Goal: Check status: Check status

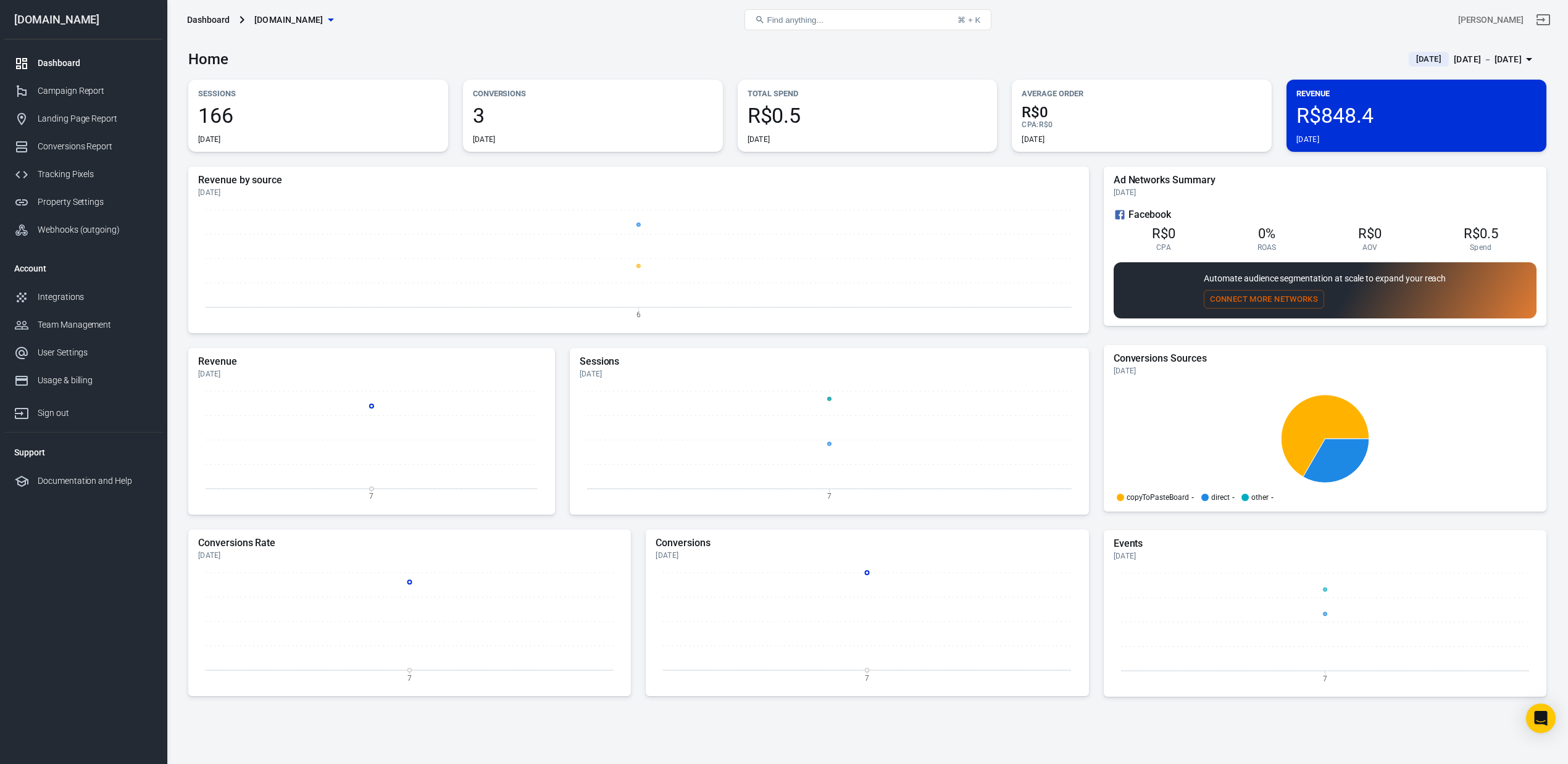
click at [1364, 15] on div "[PERSON_NAME]" at bounding box center [1327, 19] width 454 height 30
click at [1421, 66] on div "[DATE] [DATE] － [DATE]" at bounding box center [1465, 59] width 113 height 15
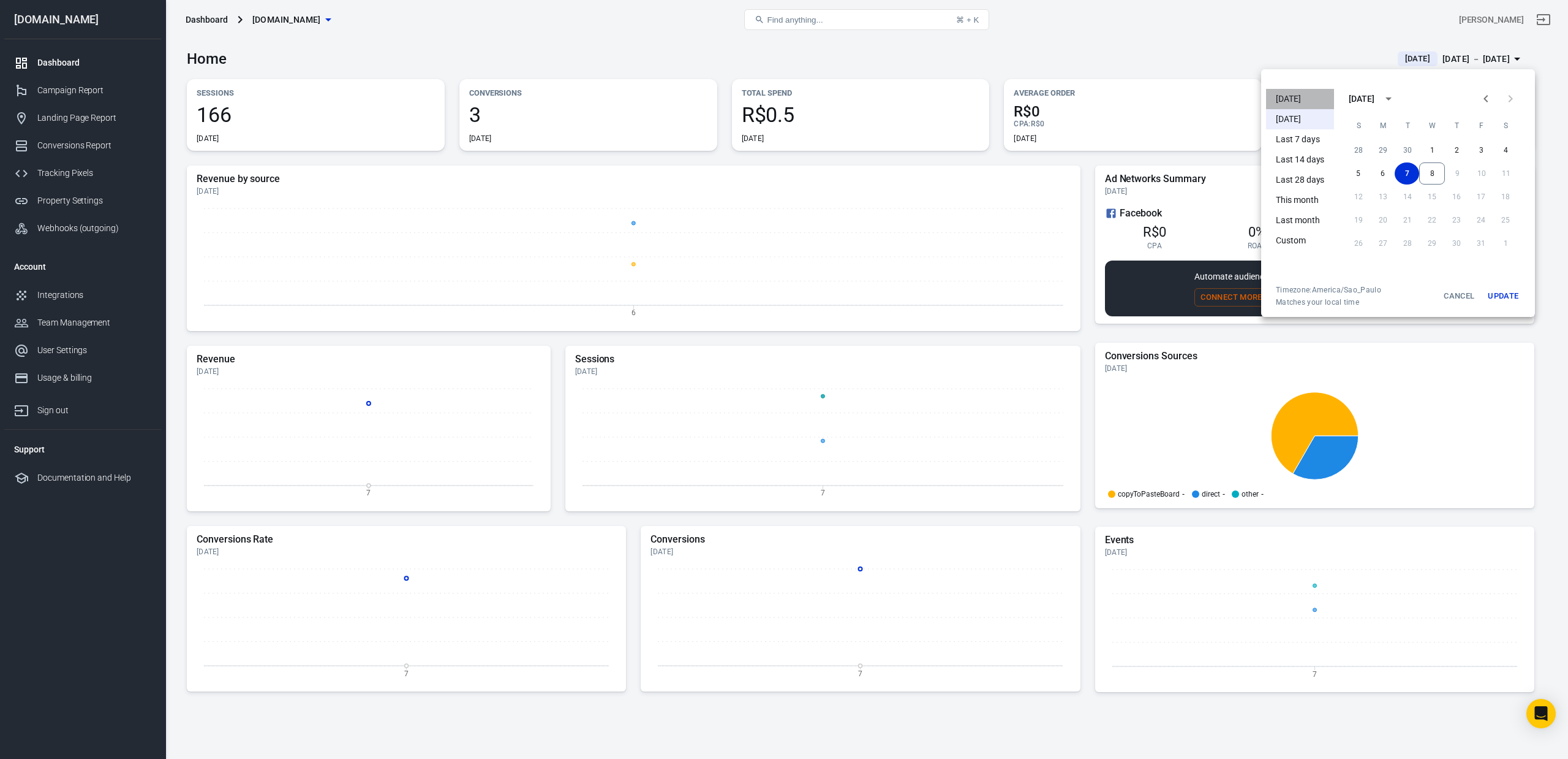
click at [1298, 92] on li "[DATE]" at bounding box center [1300, 99] width 68 height 20
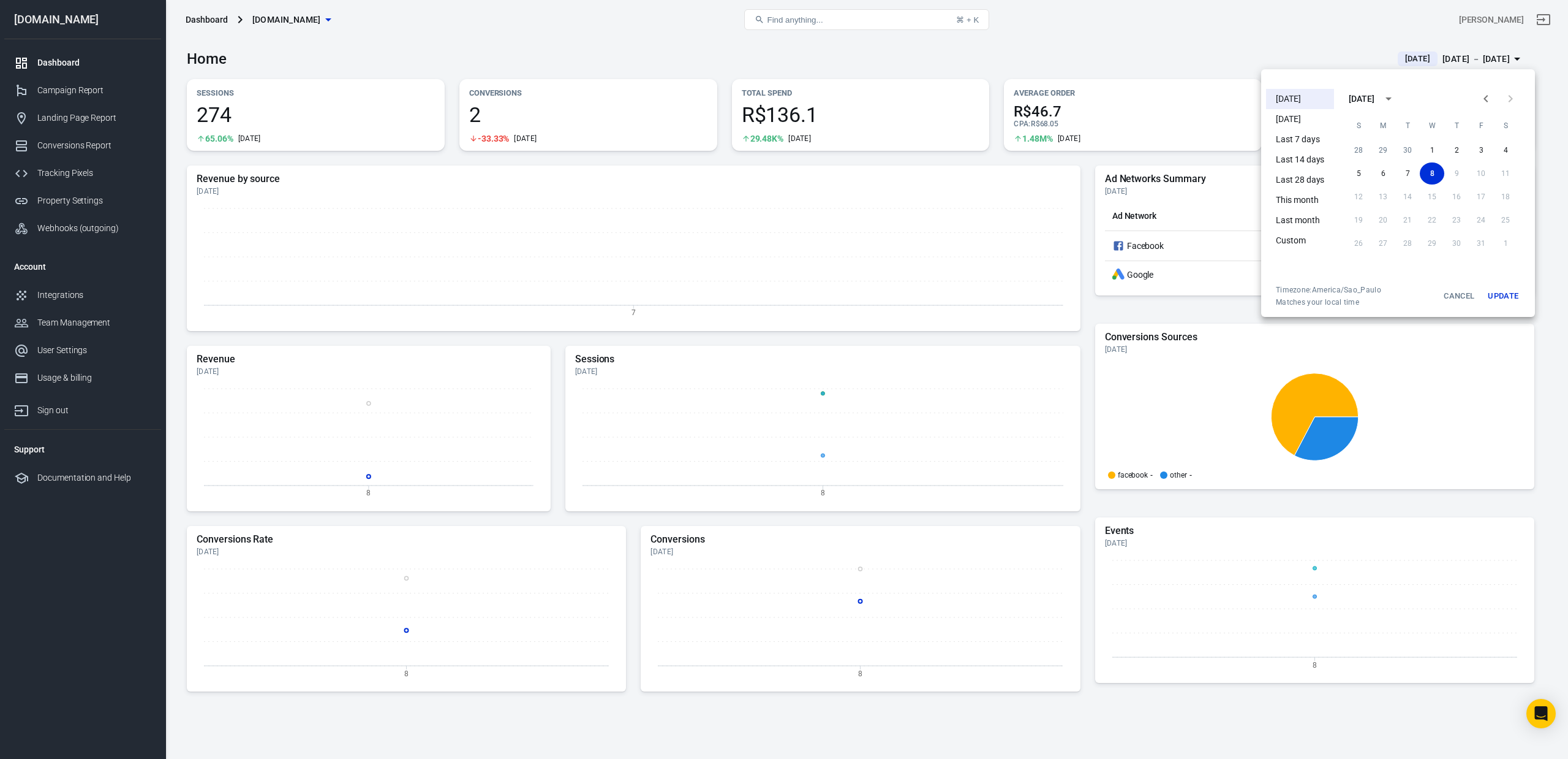
click at [1011, 40] on div at bounding box center [784, 380] width 1568 height 759
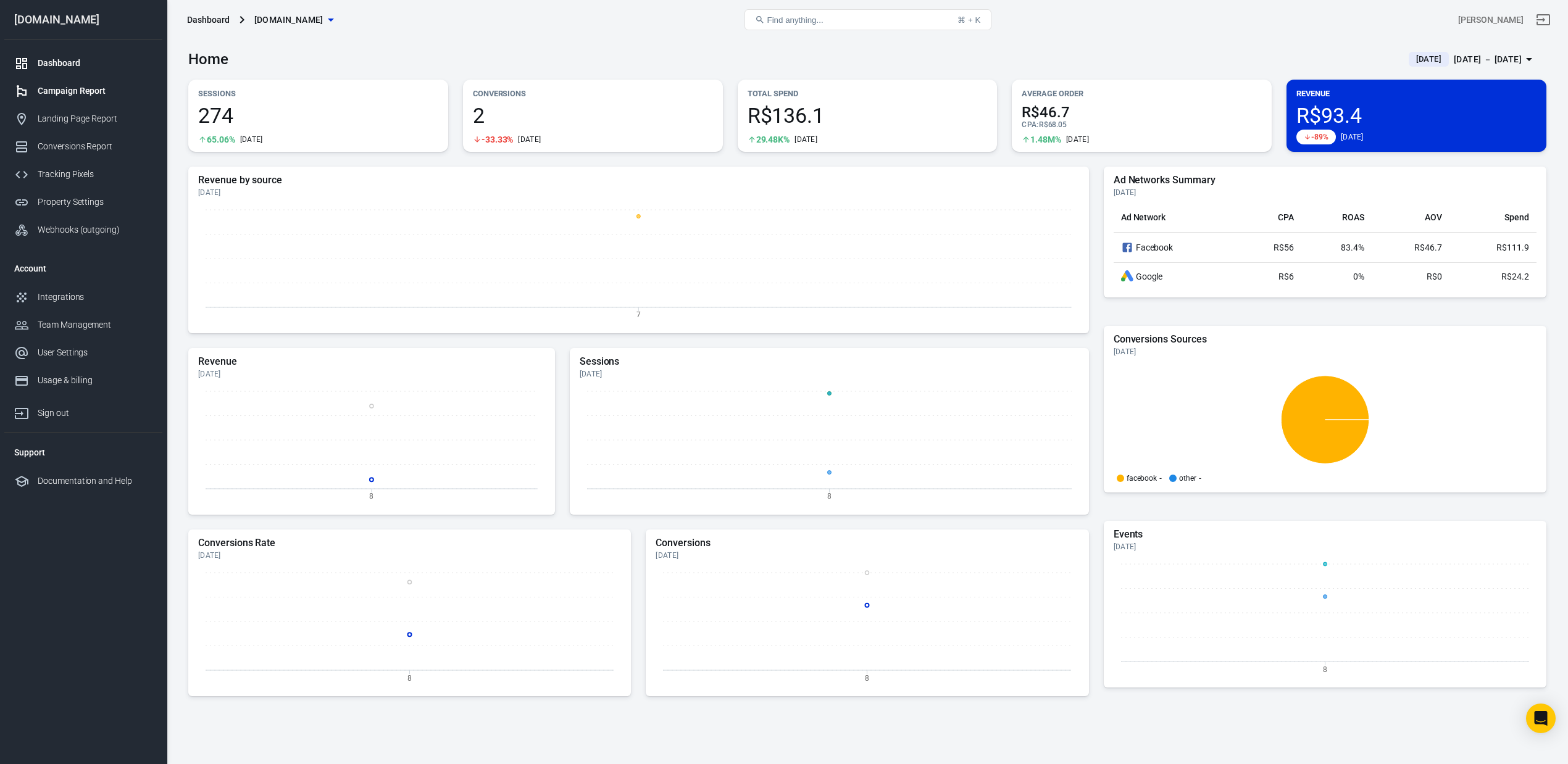
click at [62, 94] on div "Campaign Report" at bounding box center [95, 91] width 115 height 13
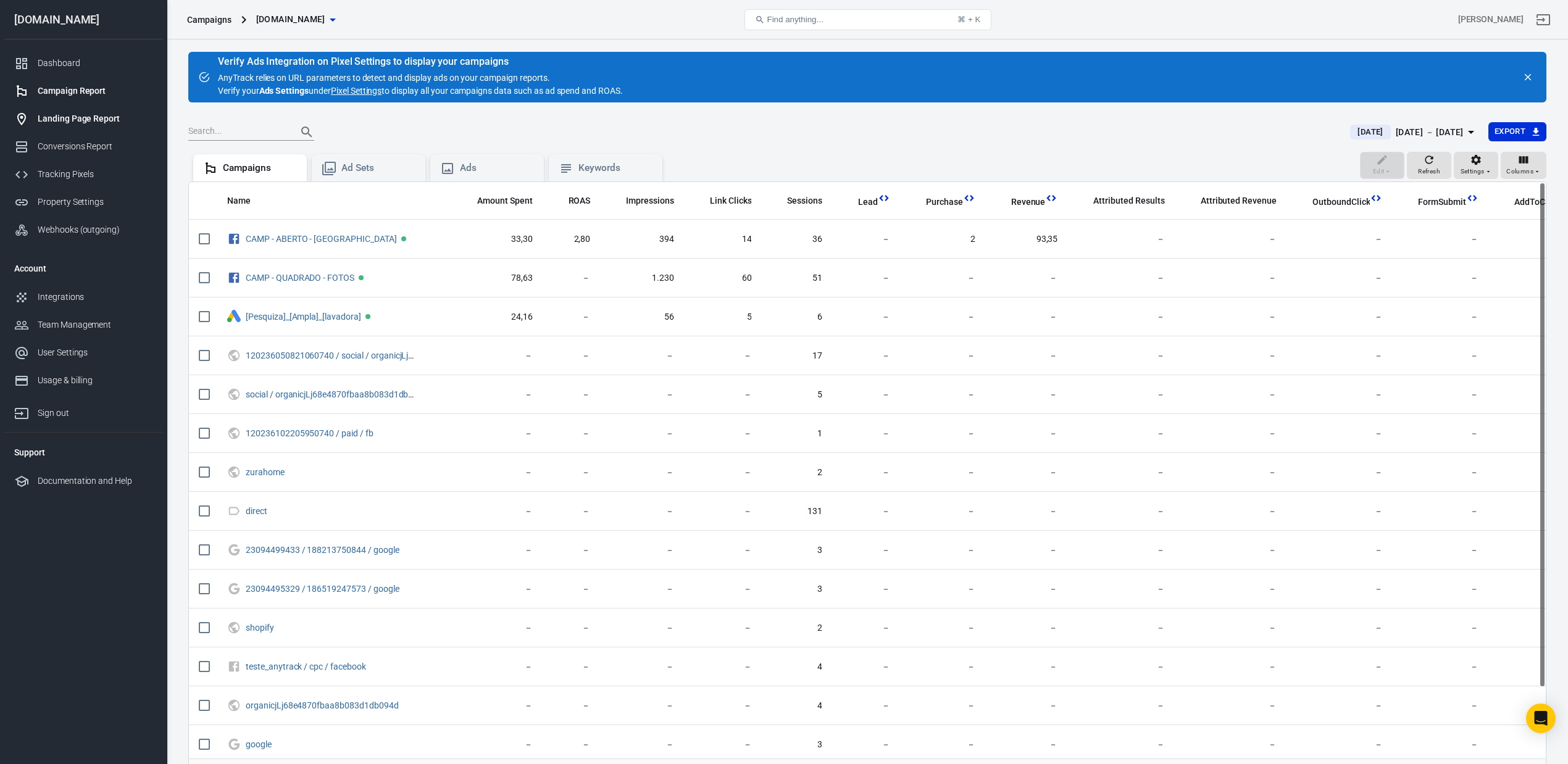
click at [54, 113] on div "Landing Page Report" at bounding box center [95, 119] width 115 height 13
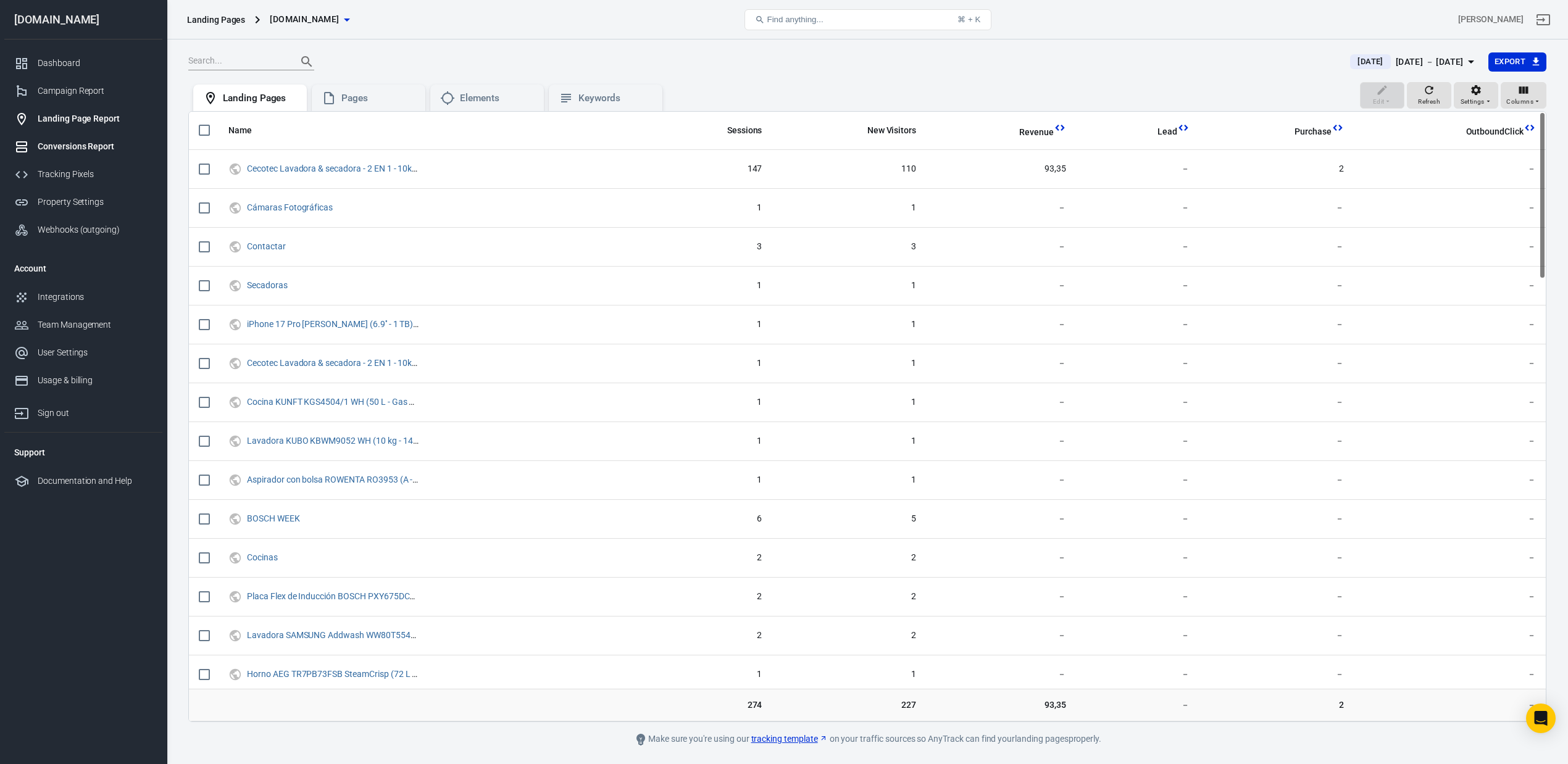
click at [80, 143] on div "Conversions Report" at bounding box center [95, 147] width 115 height 13
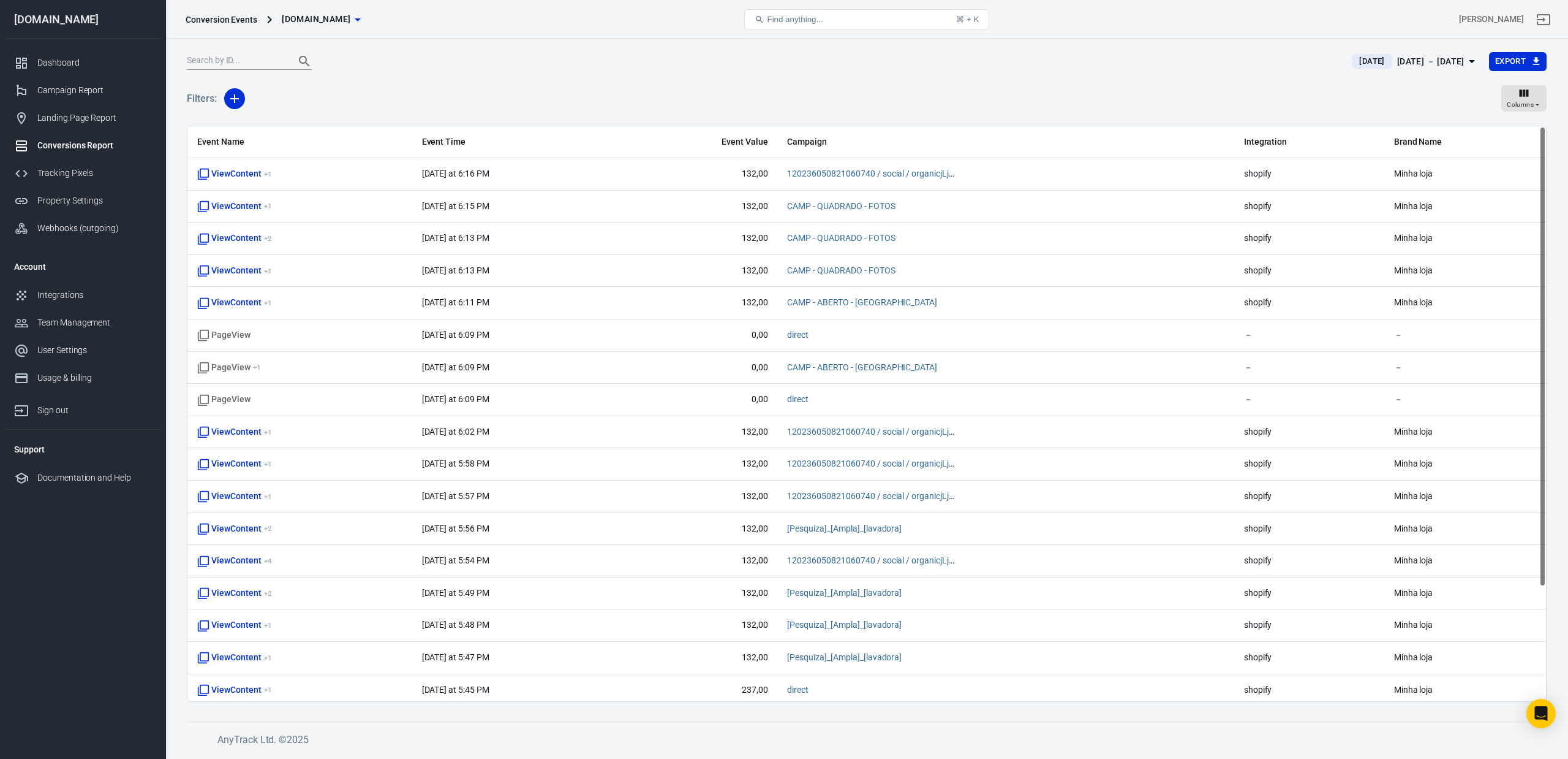
click at [315, 114] on div "Filters: Columns" at bounding box center [867, 104] width 1360 height 44
click at [95, 65] on div "Dashboard" at bounding box center [94, 63] width 114 height 13
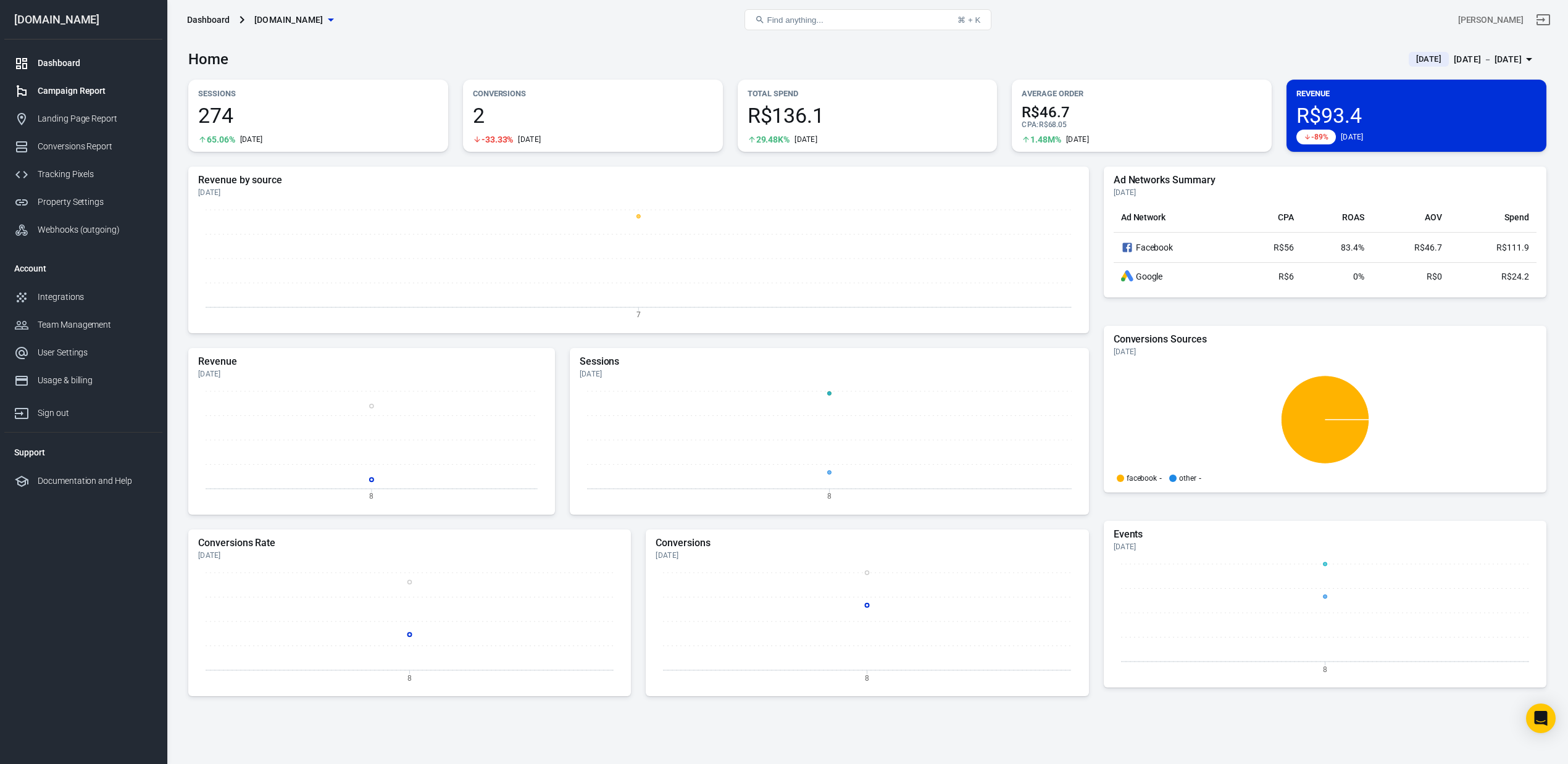
click at [92, 89] on div "Campaign Report" at bounding box center [95, 91] width 115 height 13
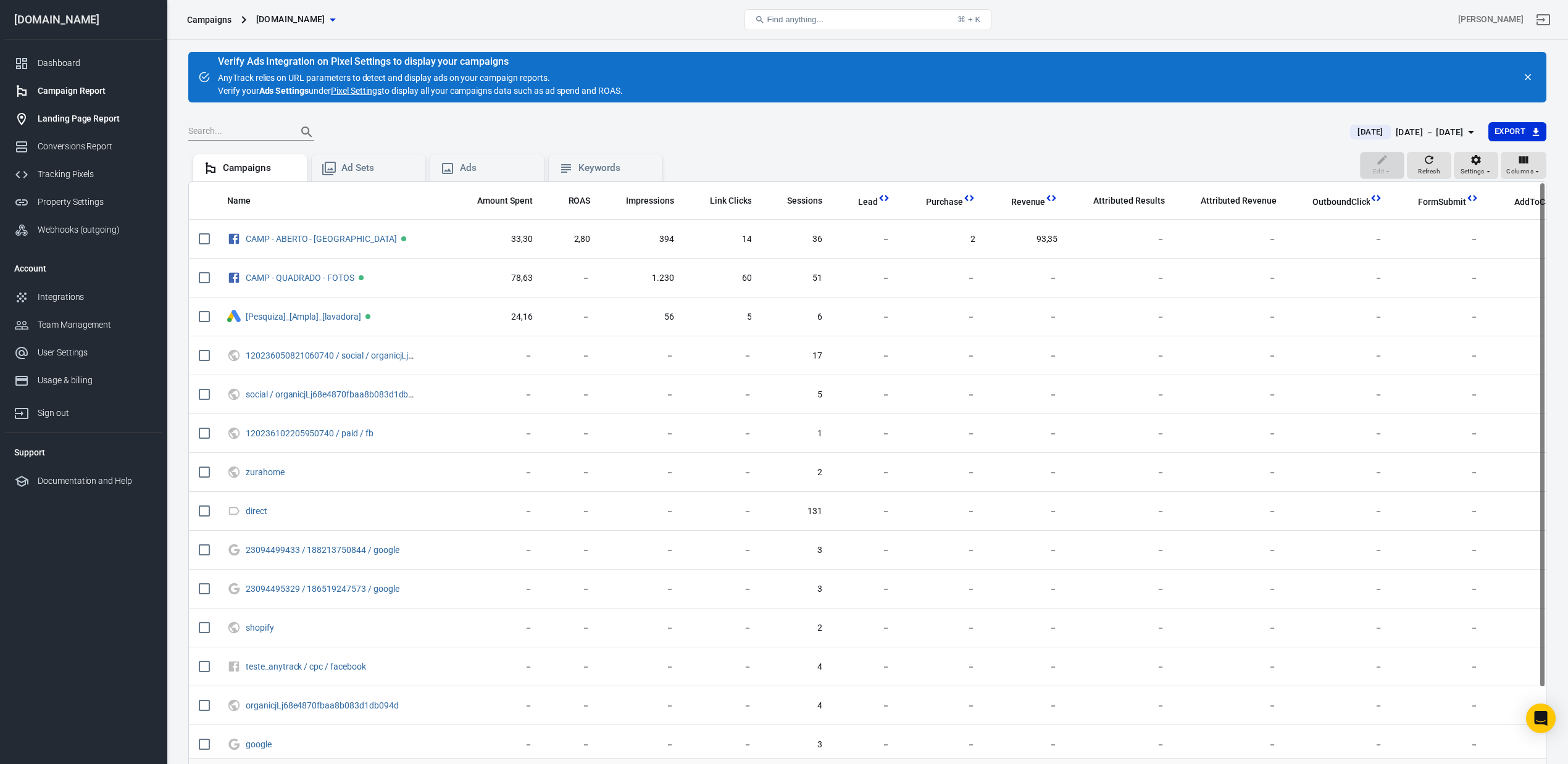
click at [58, 114] on div "Landing Page Report" at bounding box center [95, 119] width 115 height 13
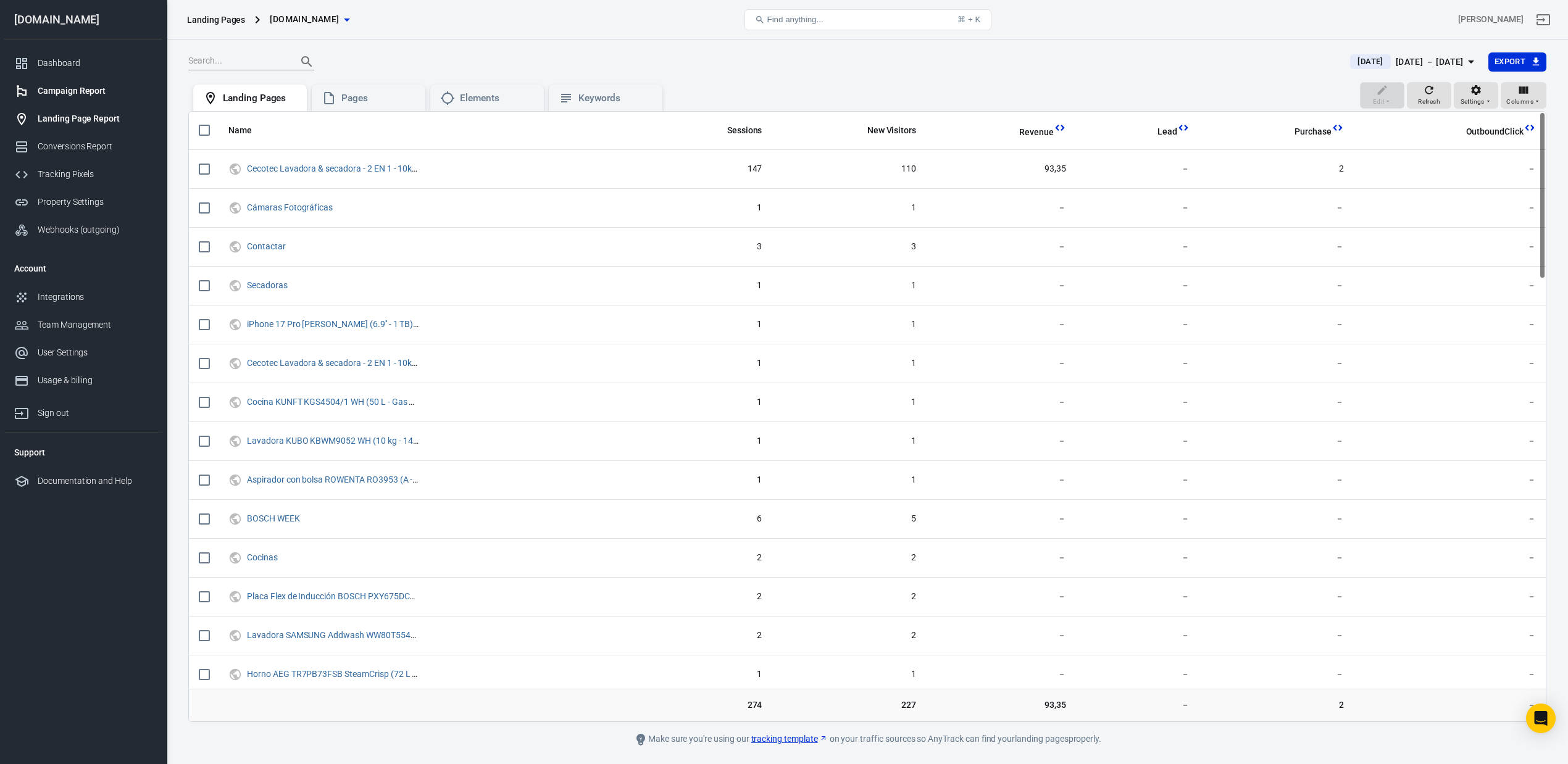
click at [67, 97] on div "Campaign Report" at bounding box center [95, 91] width 115 height 13
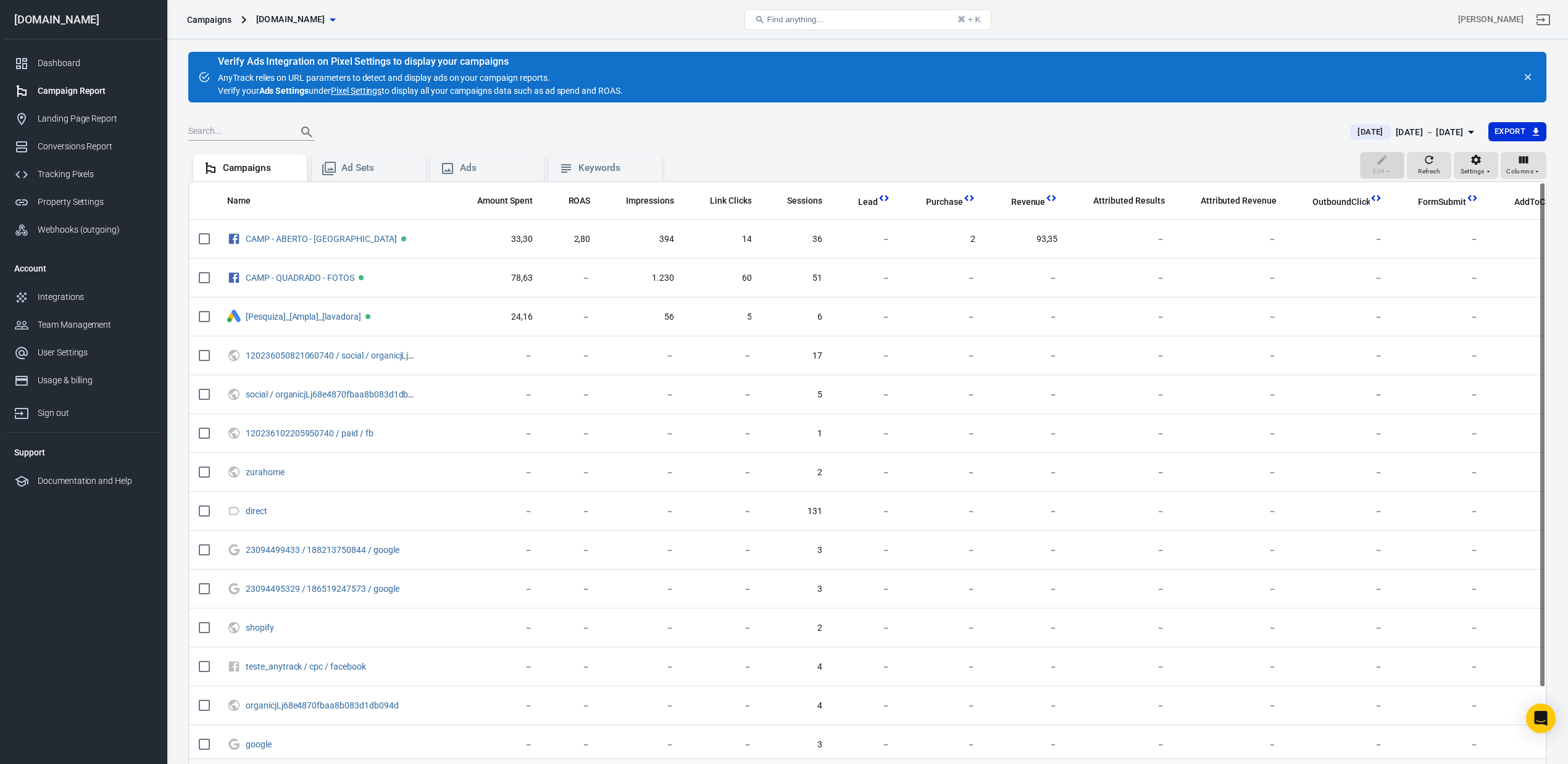
click at [1353, 134] on span "[DATE]" at bounding box center [1370, 131] width 35 height 12
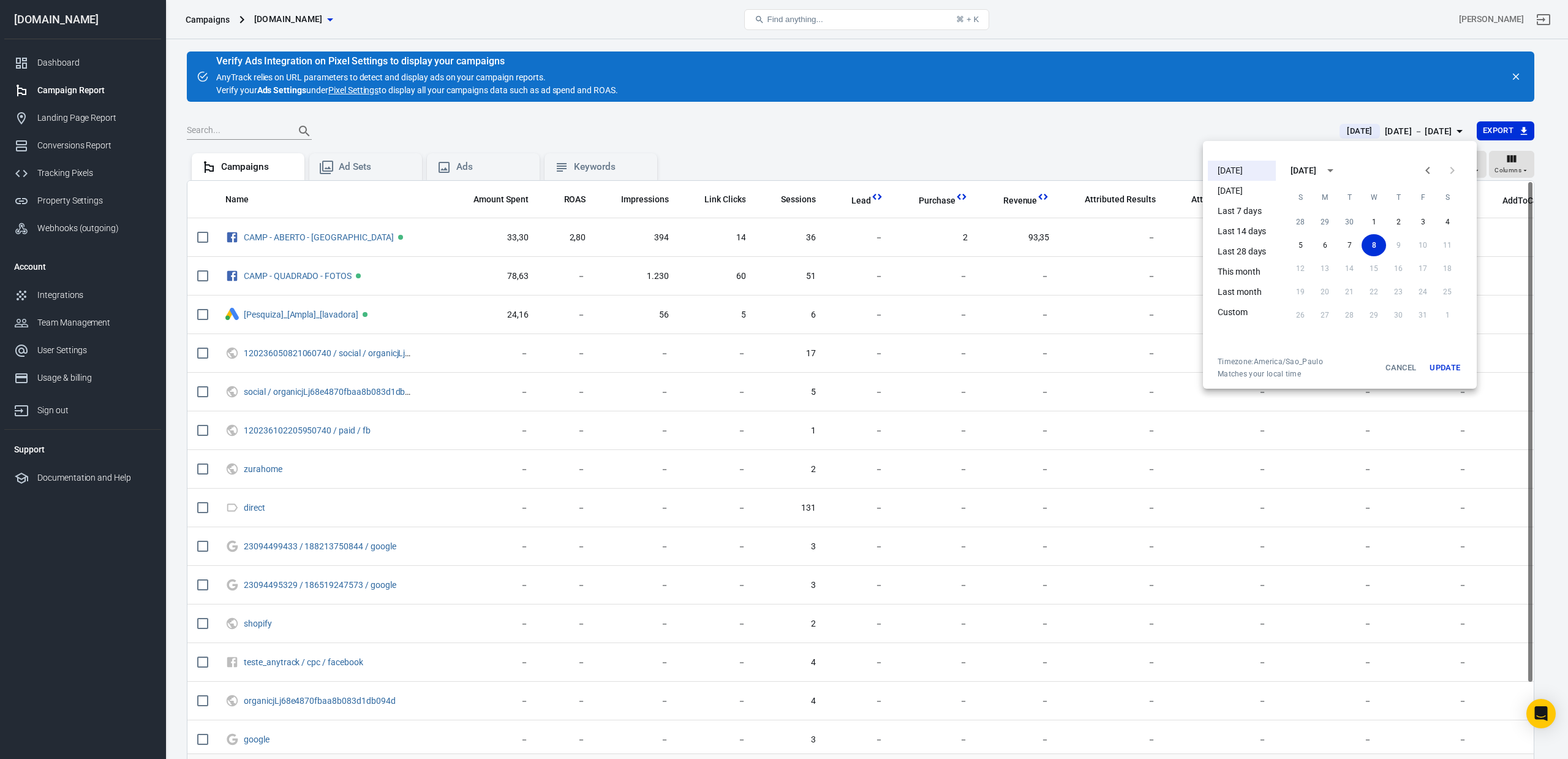
click at [1243, 194] on li "[DATE]" at bounding box center [1242, 191] width 68 height 20
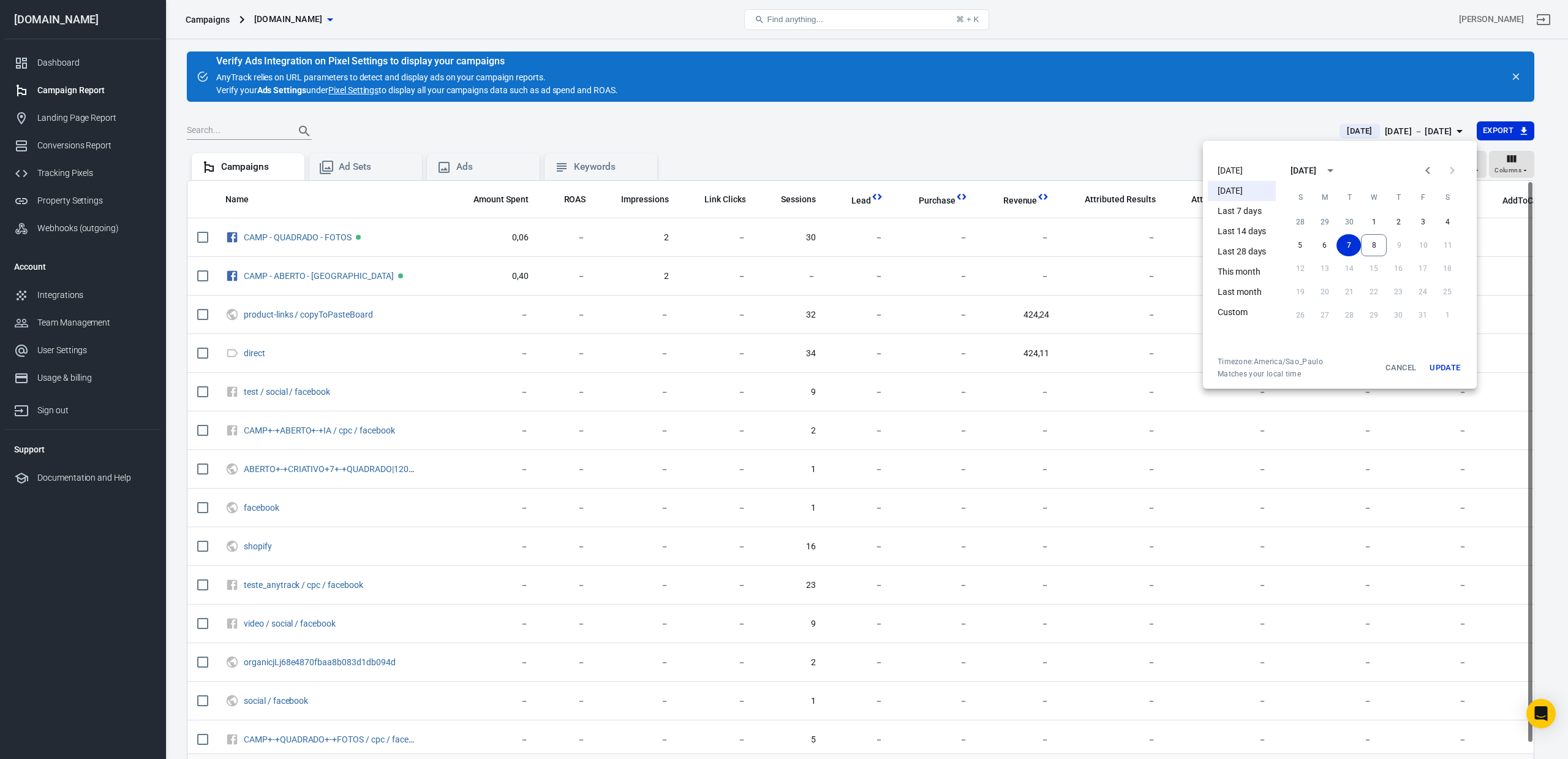
click at [1248, 163] on li "[DATE]" at bounding box center [1242, 171] width 68 height 20
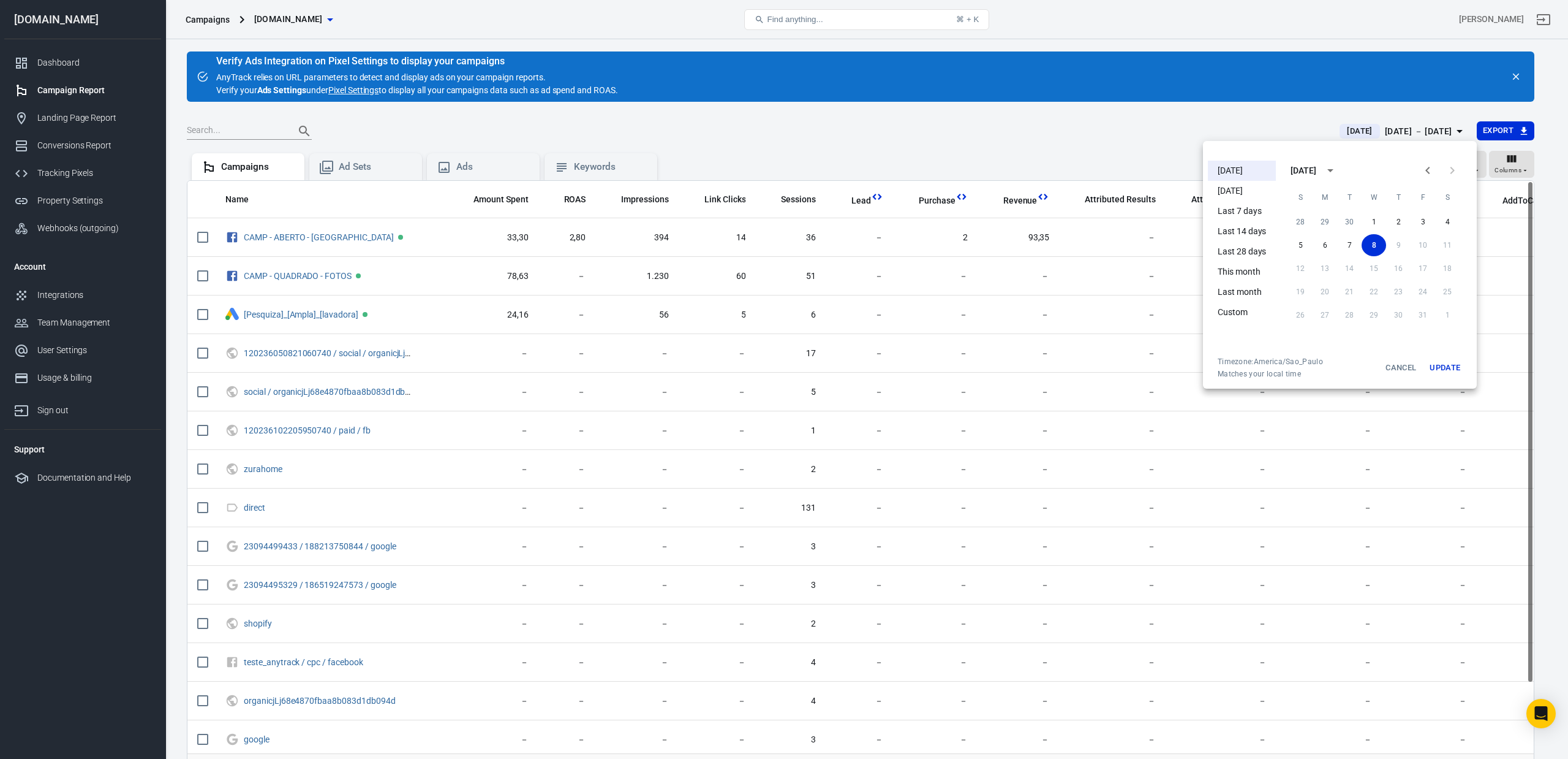
click at [420, 316] on div at bounding box center [784, 380] width 1568 height 759
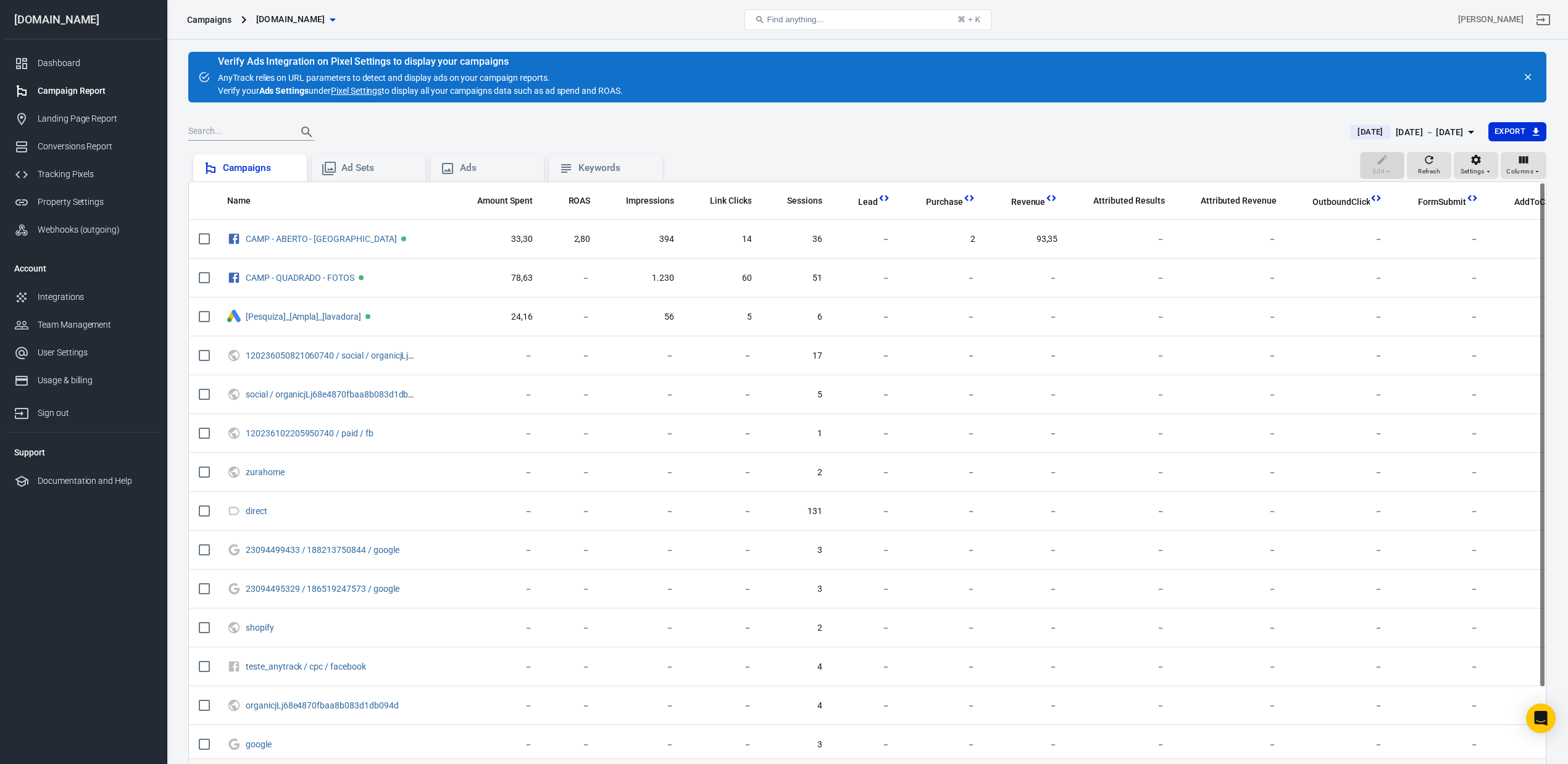
click at [274, 168] on div "Campaigns" at bounding box center [259, 168] width 74 height 13
click at [405, 166] on div "Ad Sets" at bounding box center [379, 168] width 74 height 13
